Goal: Information Seeking & Learning: Learn about a topic

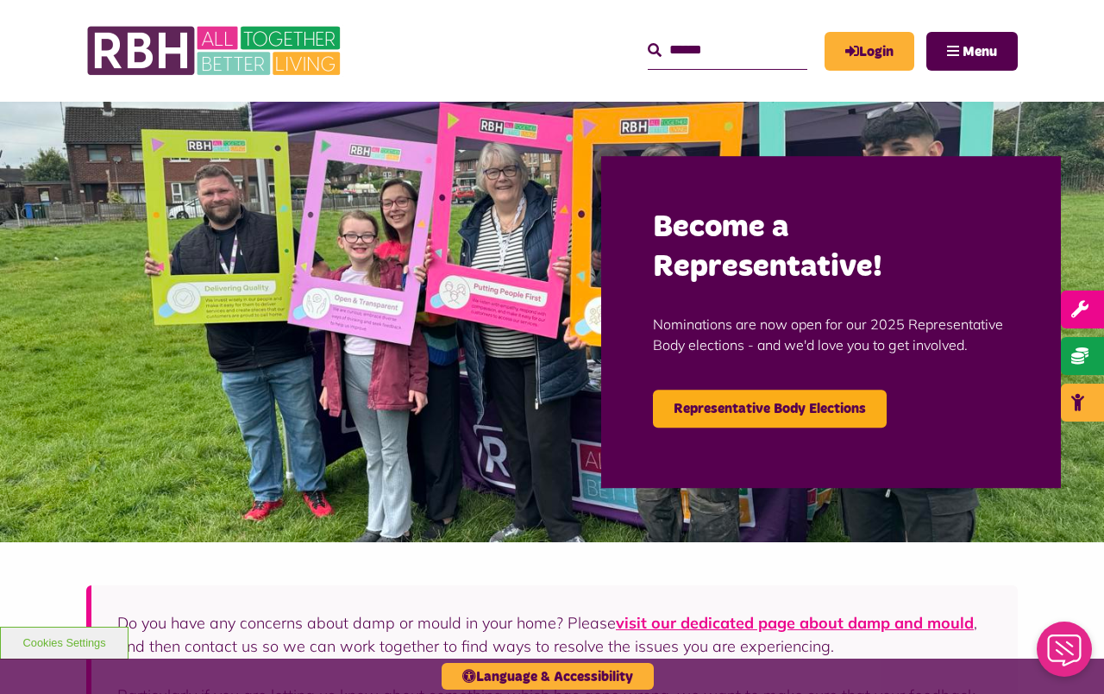
click at [818, 413] on link "Representative Body Elections" at bounding box center [770, 409] width 234 height 38
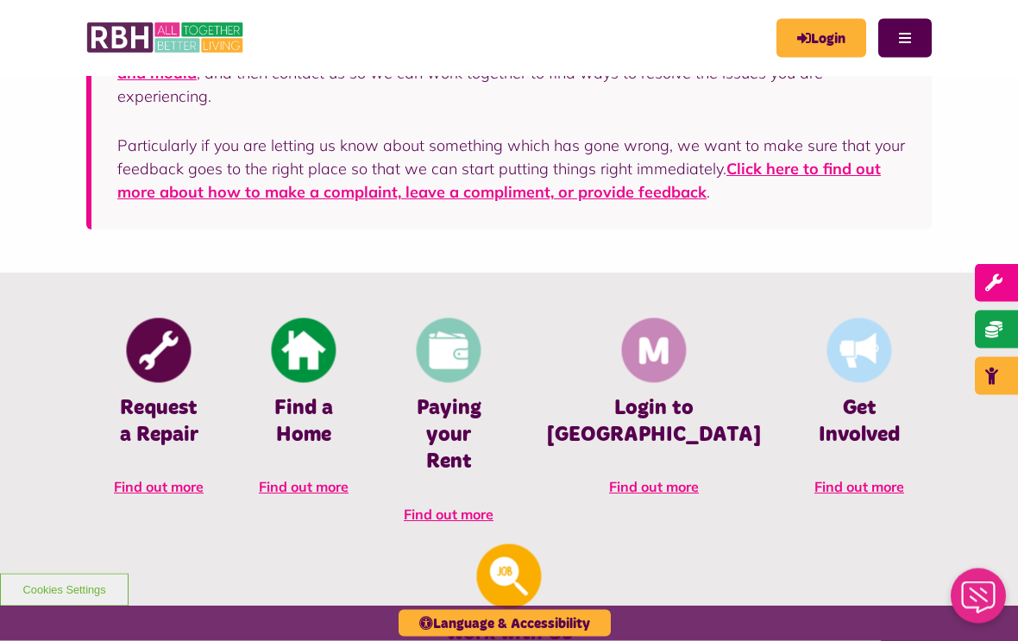
scroll to position [510, 0]
click at [424, 367] on img at bounding box center [449, 350] width 65 height 65
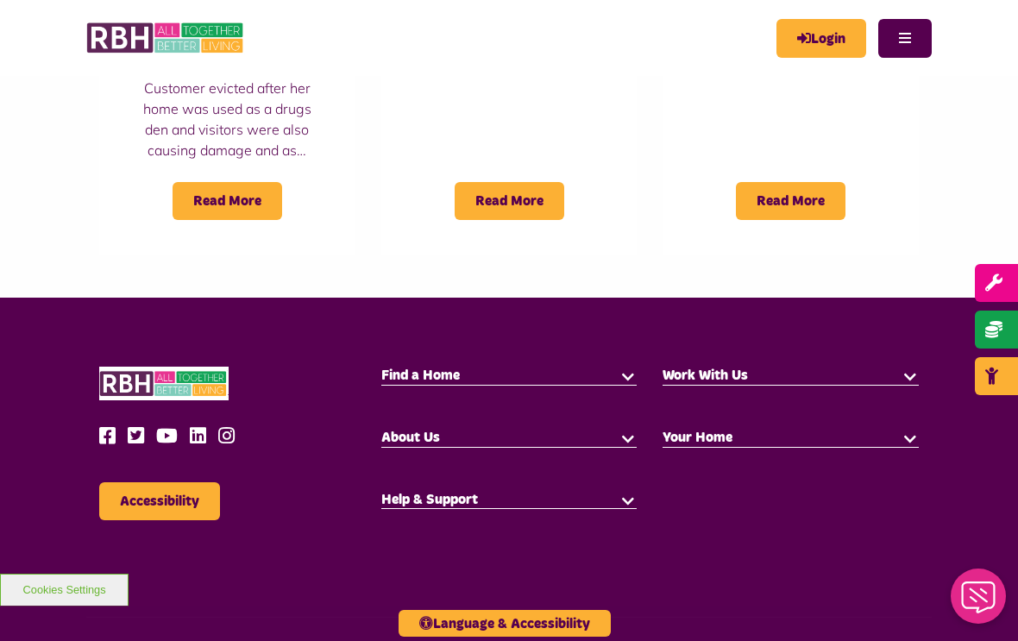
scroll to position [1703, 0]
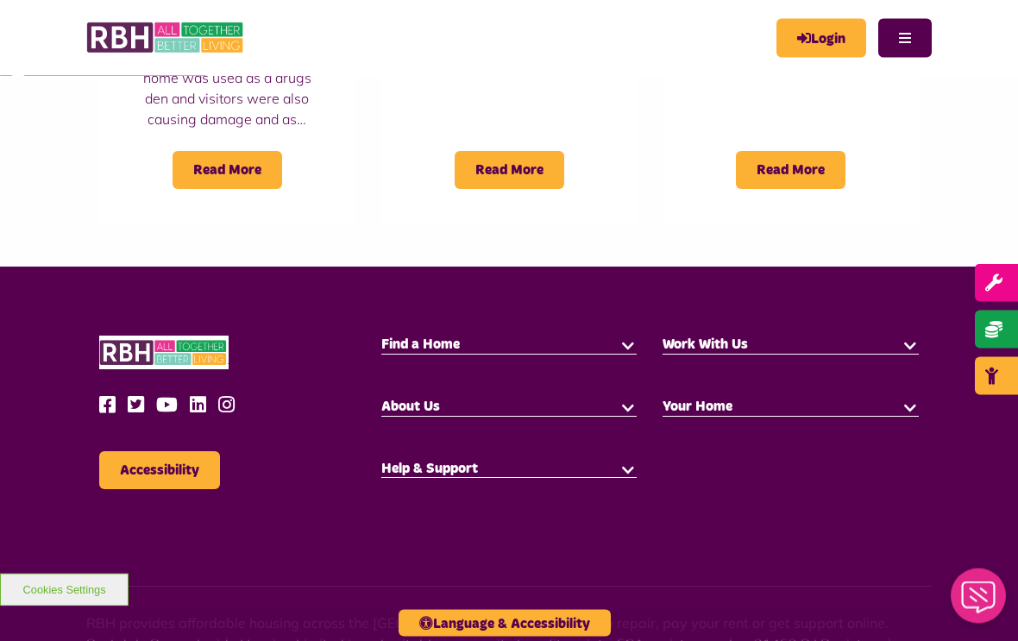
click at [113, 396] on icon at bounding box center [111, 405] width 25 height 19
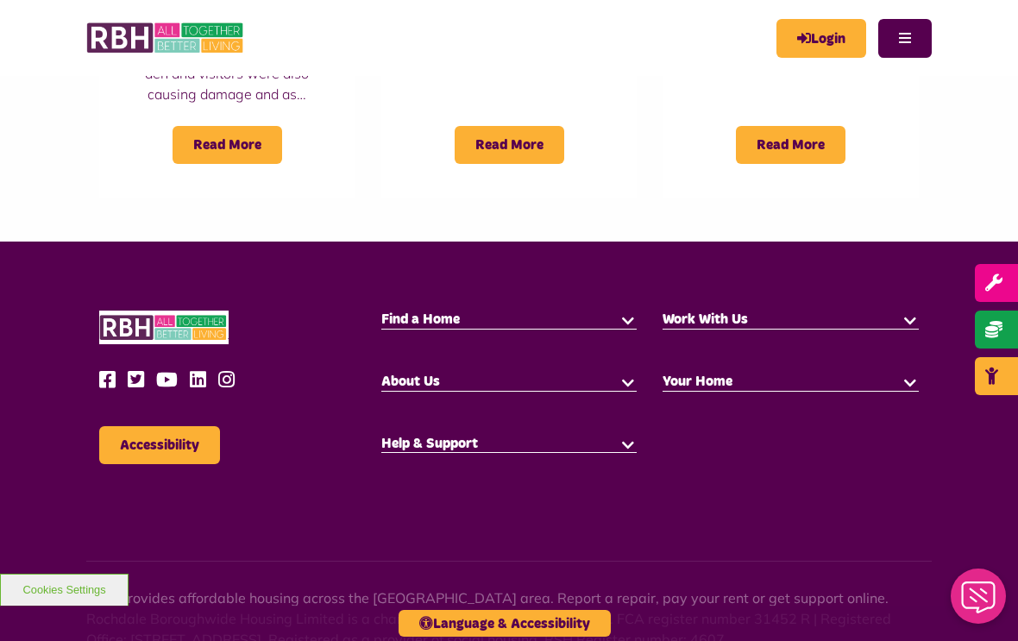
scroll to position [1732, 0]
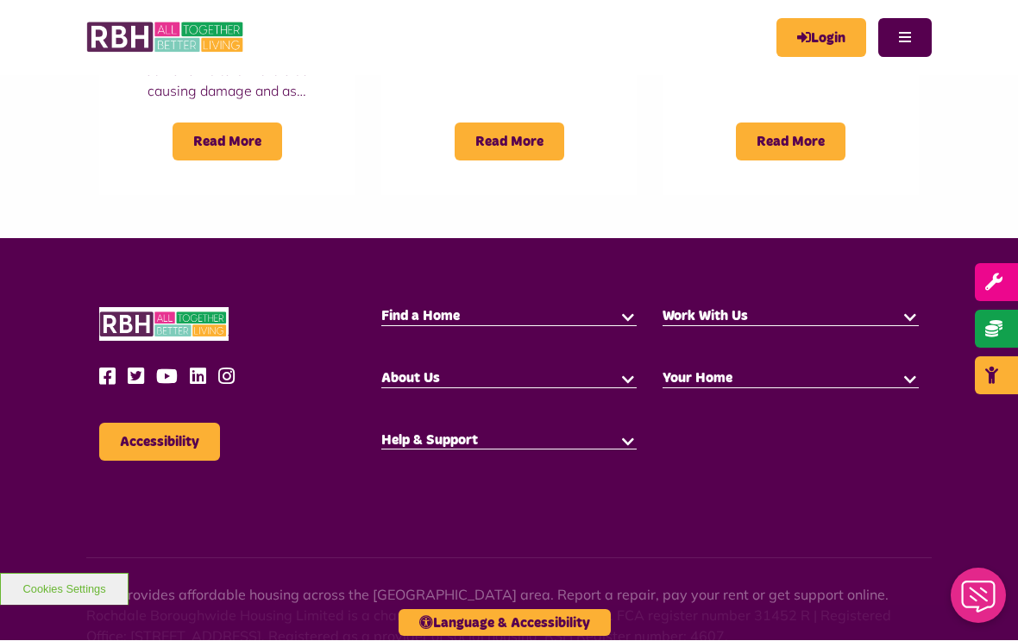
click at [108, 367] on icon at bounding box center [111, 376] width 25 height 19
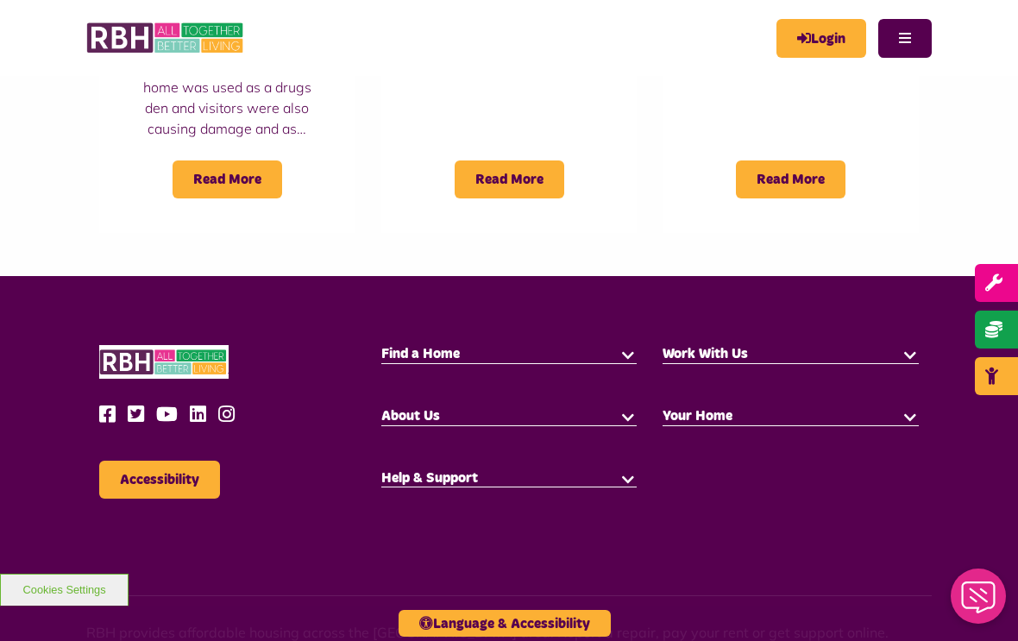
scroll to position [1703, 0]
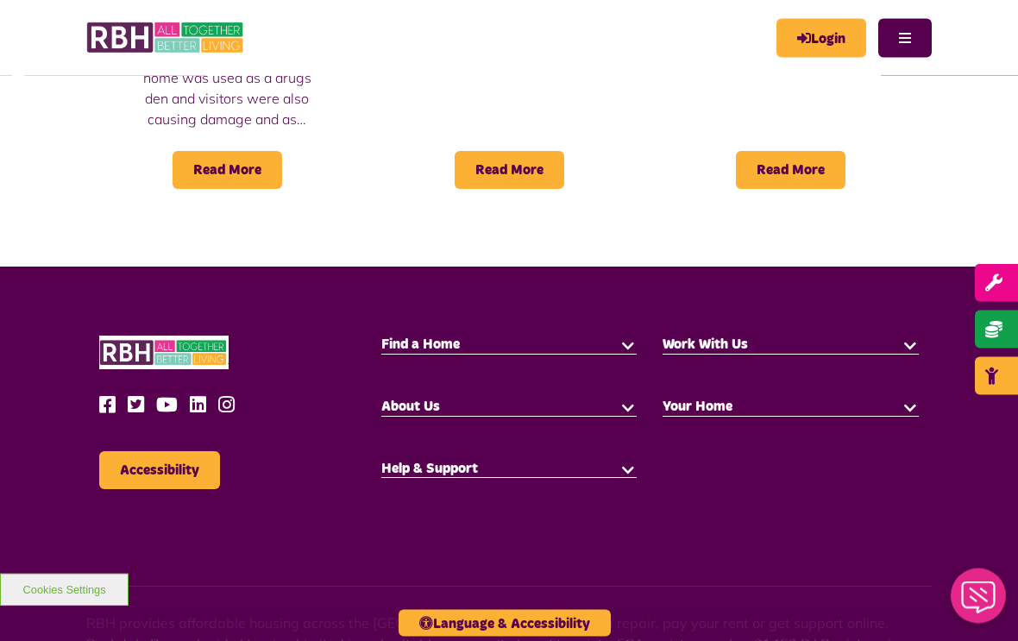
click at [104, 396] on icon at bounding box center [111, 405] width 25 height 19
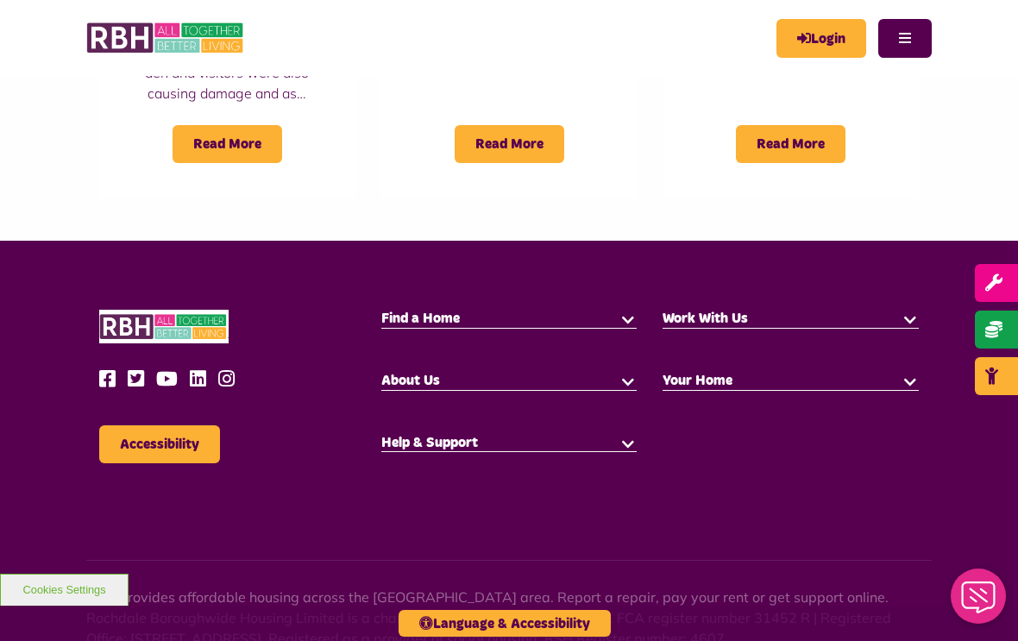
scroll to position [1732, 0]
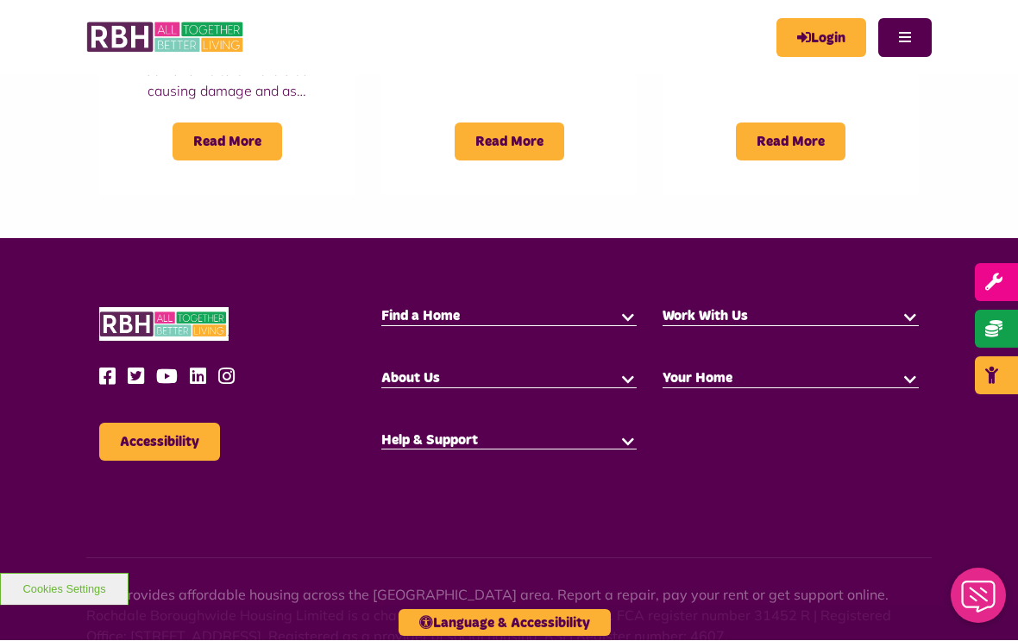
click at [105, 367] on icon at bounding box center [111, 376] width 25 height 19
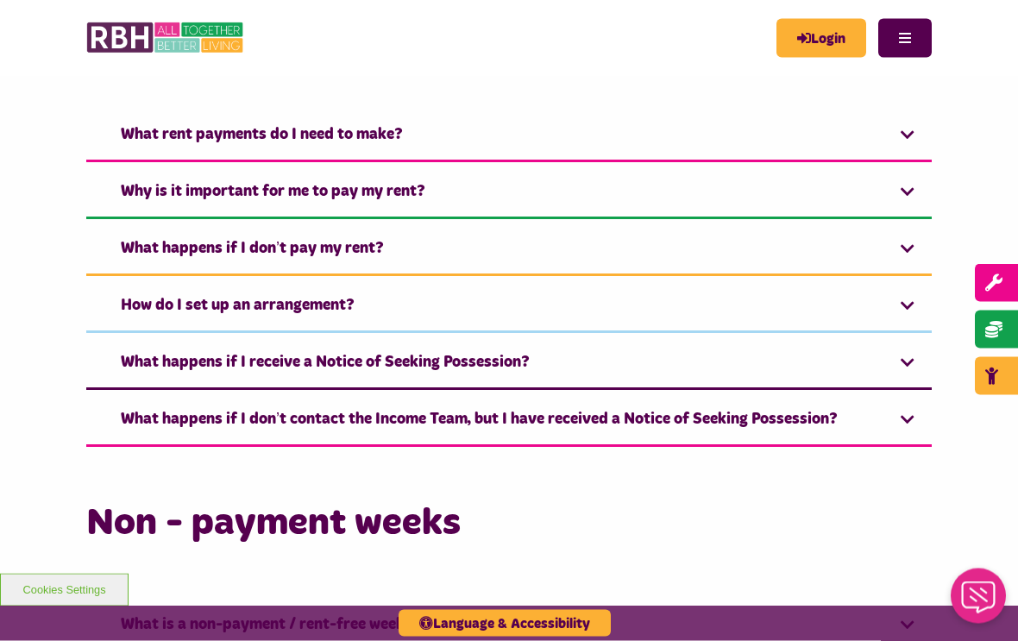
scroll to position [1013, 0]
click at [203, 189] on link "Why is it important for me to pay my rent?" at bounding box center [508, 192] width 845 height 53
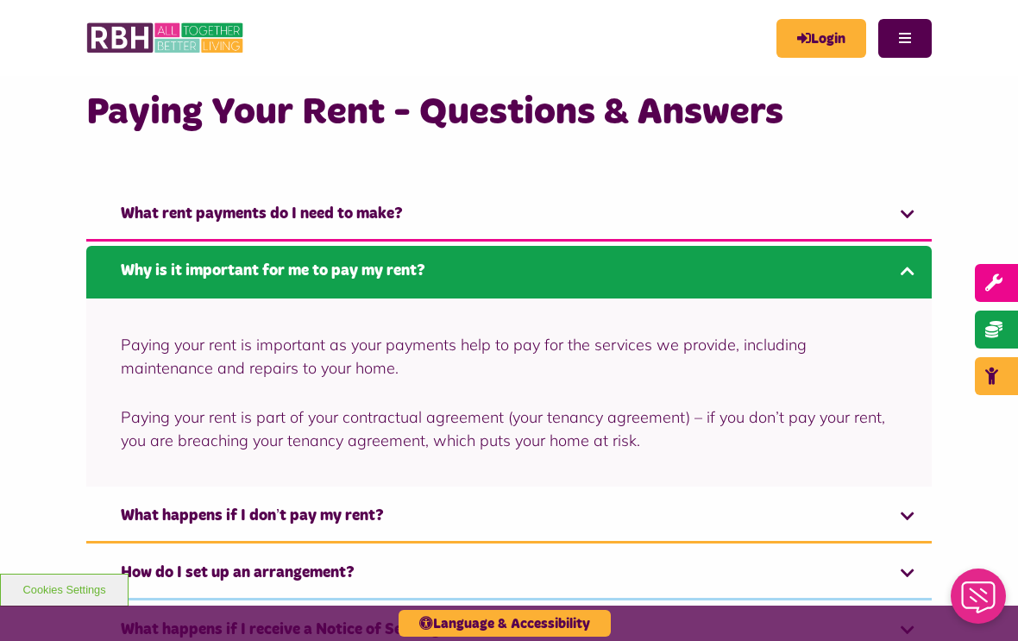
scroll to position [896, 0]
